Goal: Transaction & Acquisition: Download file/media

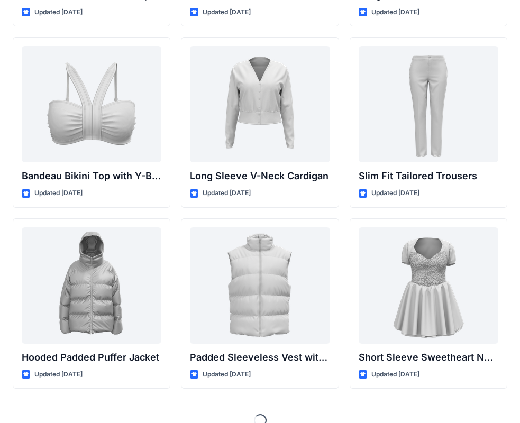
scroll to position [1112, 0]
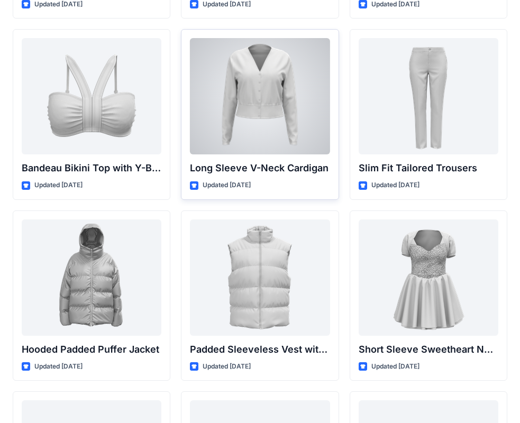
click at [259, 117] on div at bounding box center [260, 96] width 140 height 116
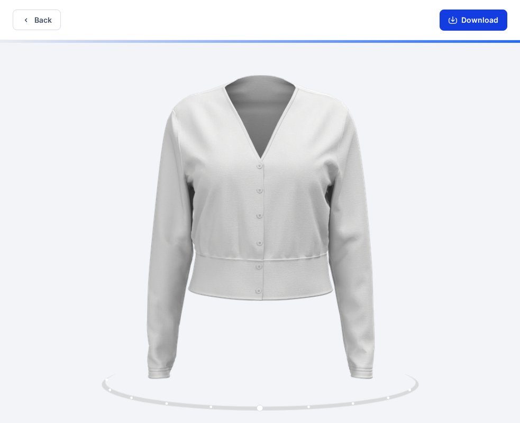
click at [462, 18] on button "Download" at bounding box center [474, 20] width 68 height 21
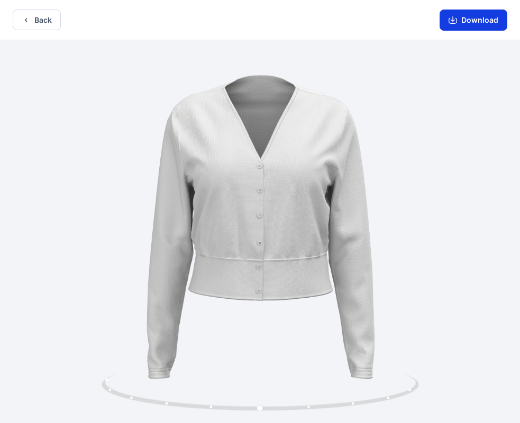
click at [459, 18] on button "Download" at bounding box center [474, 20] width 68 height 21
click at [15, 15] on button "Back" at bounding box center [37, 20] width 48 height 21
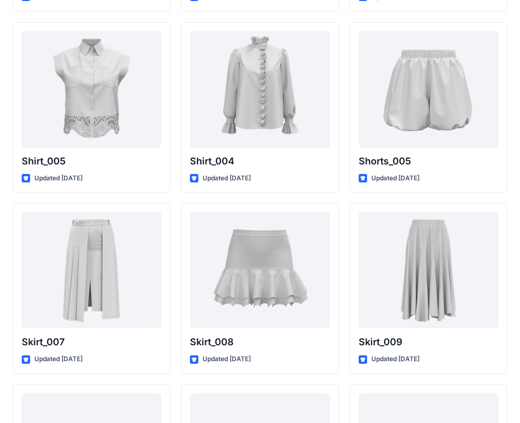
scroll to position [4958, 0]
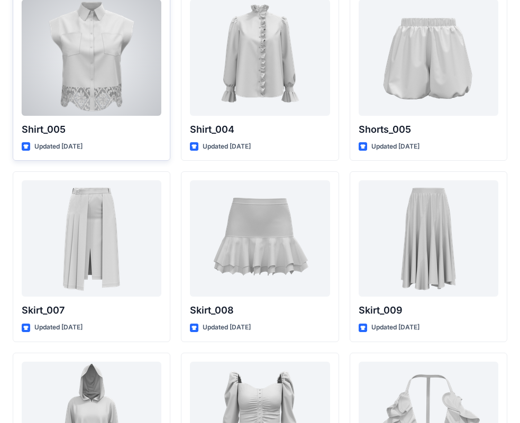
click at [105, 58] on div at bounding box center [92, 57] width 140 height 116
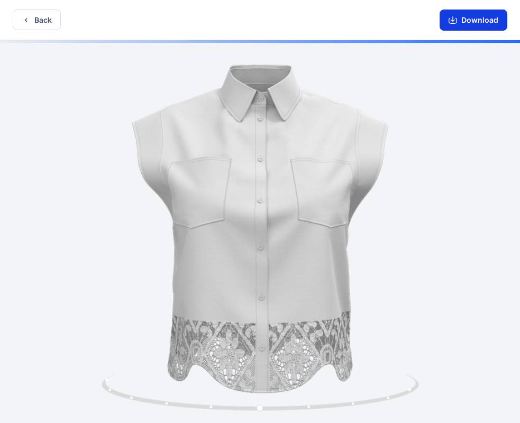
click at [477, 21] on button "Download" at bounding box center [474, 20] width 68 height 21
click at [471, 20] on button "Download" at bounding box center [474, 20] width 68 height 21
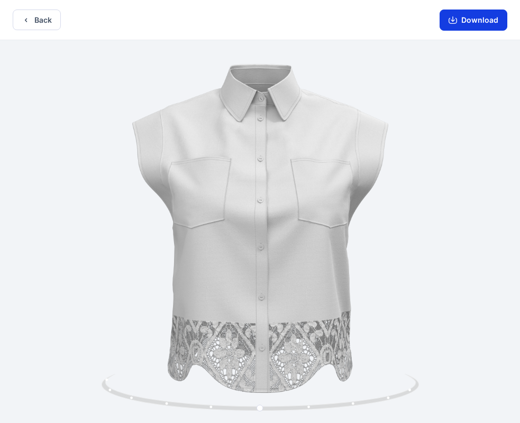
click at [464, 22] on button "Download" at bounding box center [474, 20] width 68 height 21
click at [50, 22] on button "Back" at bounding box center [37, 20] width 48 height 21
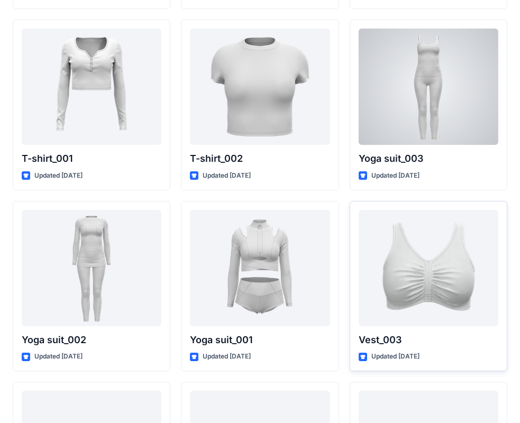
scroll to position [5737, 0]
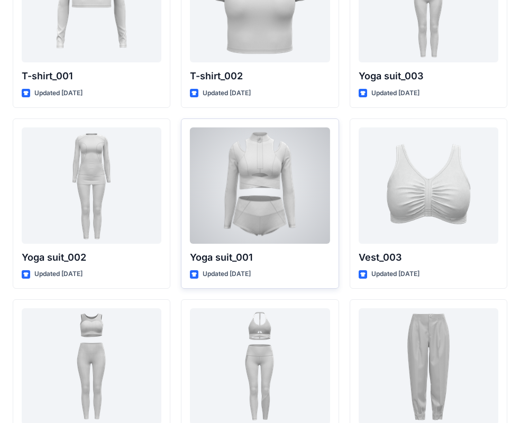
click at [255, 194] on div at bounding box center [260, 186] width 140 height 116
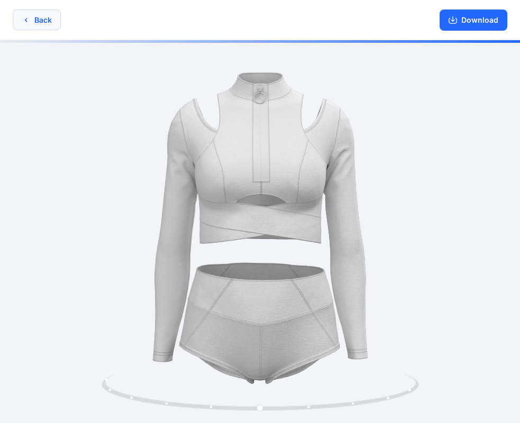
click at [40, 12] on button "Back" at bounding box center [37, 20] width 48 height 21
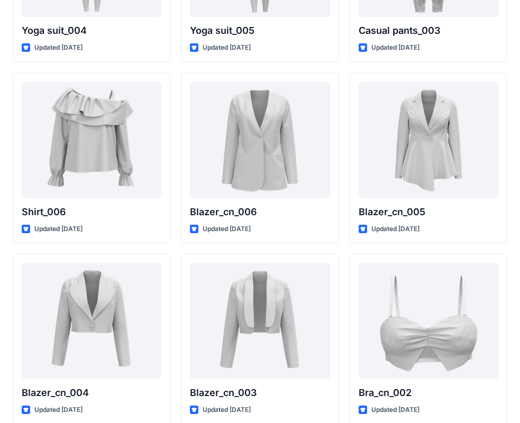
scroll to position [6197, 0]
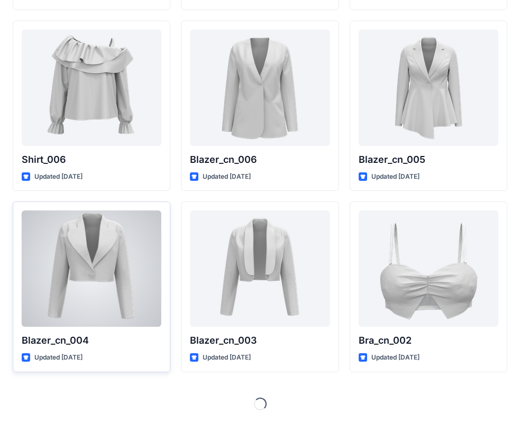
click at [112, 261] on div at bounding box center [92, 269] width 140 height 116
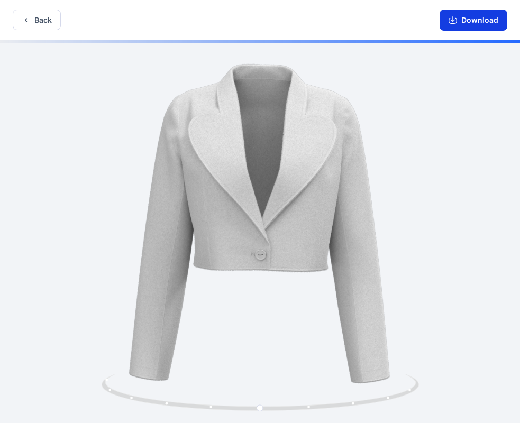
click at [475, 16] on button "Download" at bounding box center [474, 20] width 68 height 21
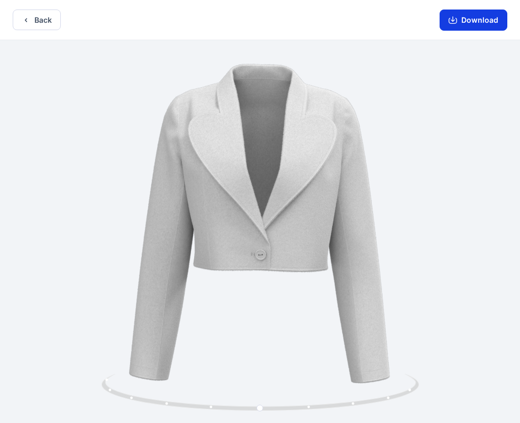
click at [485, 22] on button "Download" at bounding box center [474, 20] width 68 height 21
click at [469, 26] on button "Download" at bounding box center [474, 20] width 68 height 21
click at [477, 19] on button "Download" at bounding box center [474, 20] width 68 height 21
